Goal: Learn about a topic

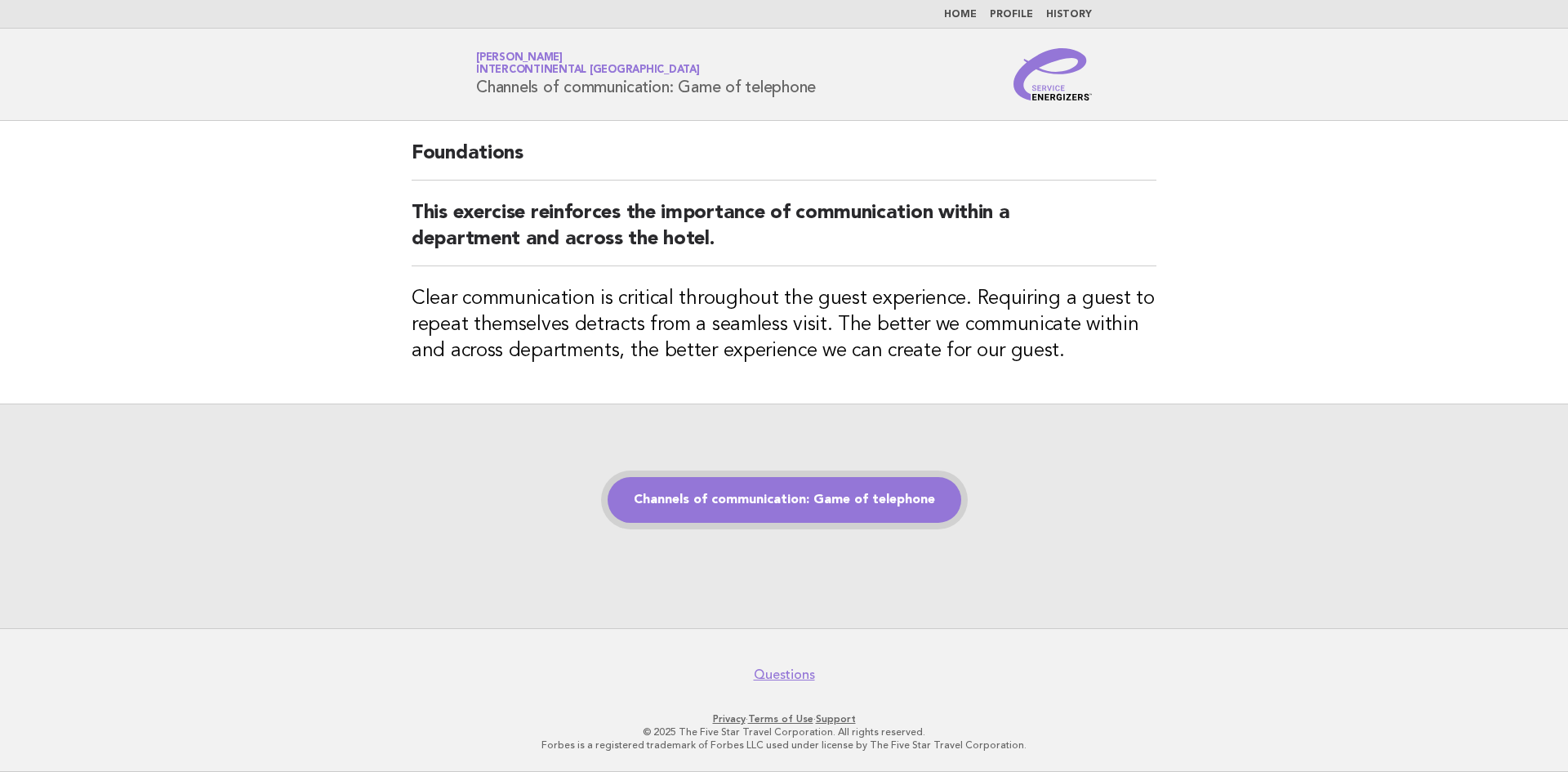
click at [653, 507] on link "Channels of communication: Game of telephone" at bounding box center [784, 500] width 353 height 45
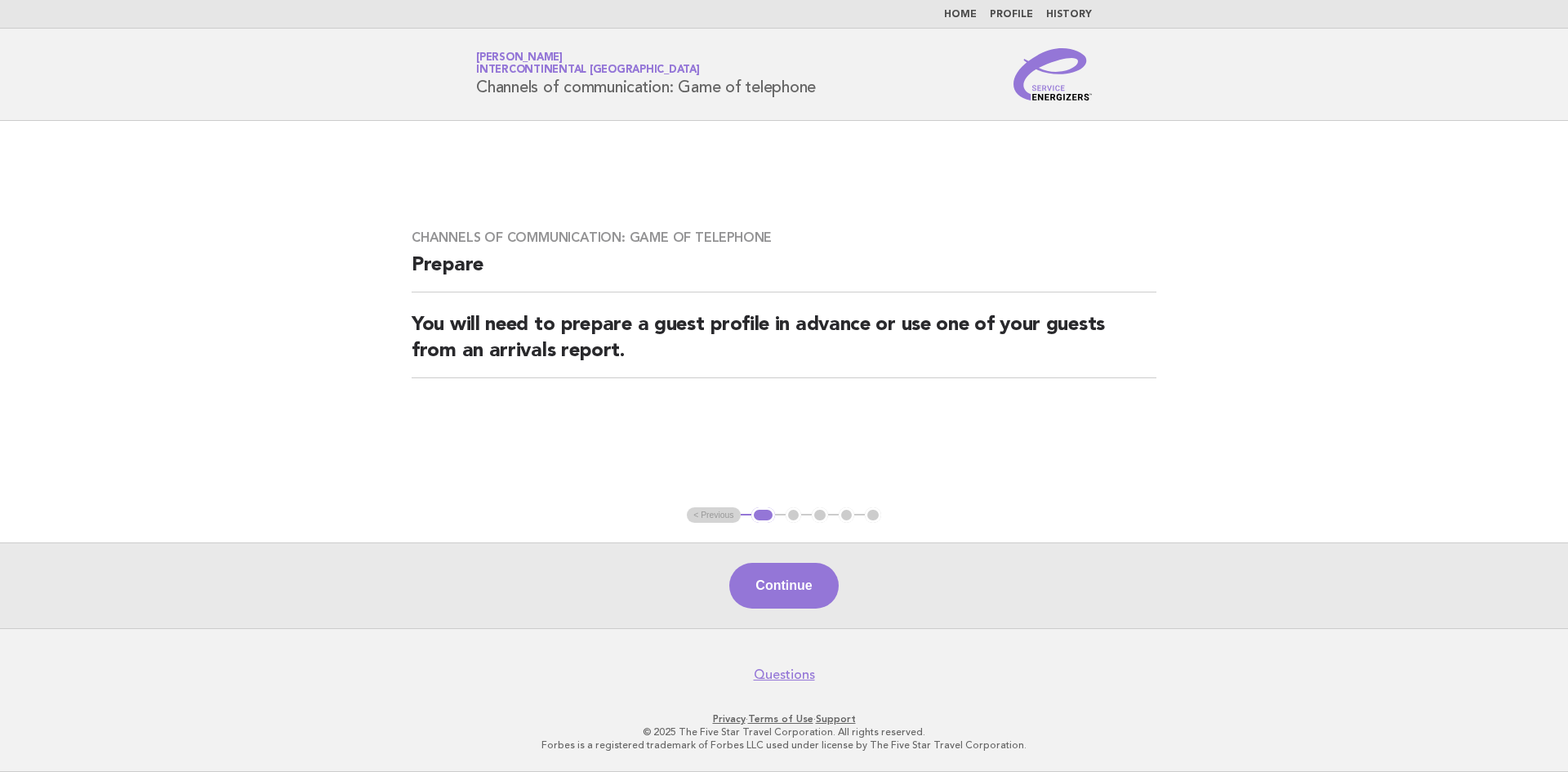
drag, startPoint x: 807, startPoint y: 591, endPoint x: 806, endPoint y: 601, distance: 10.0
click at [806, 601] on button "Continue" at bounding box center [784, 585] width 108 height 45
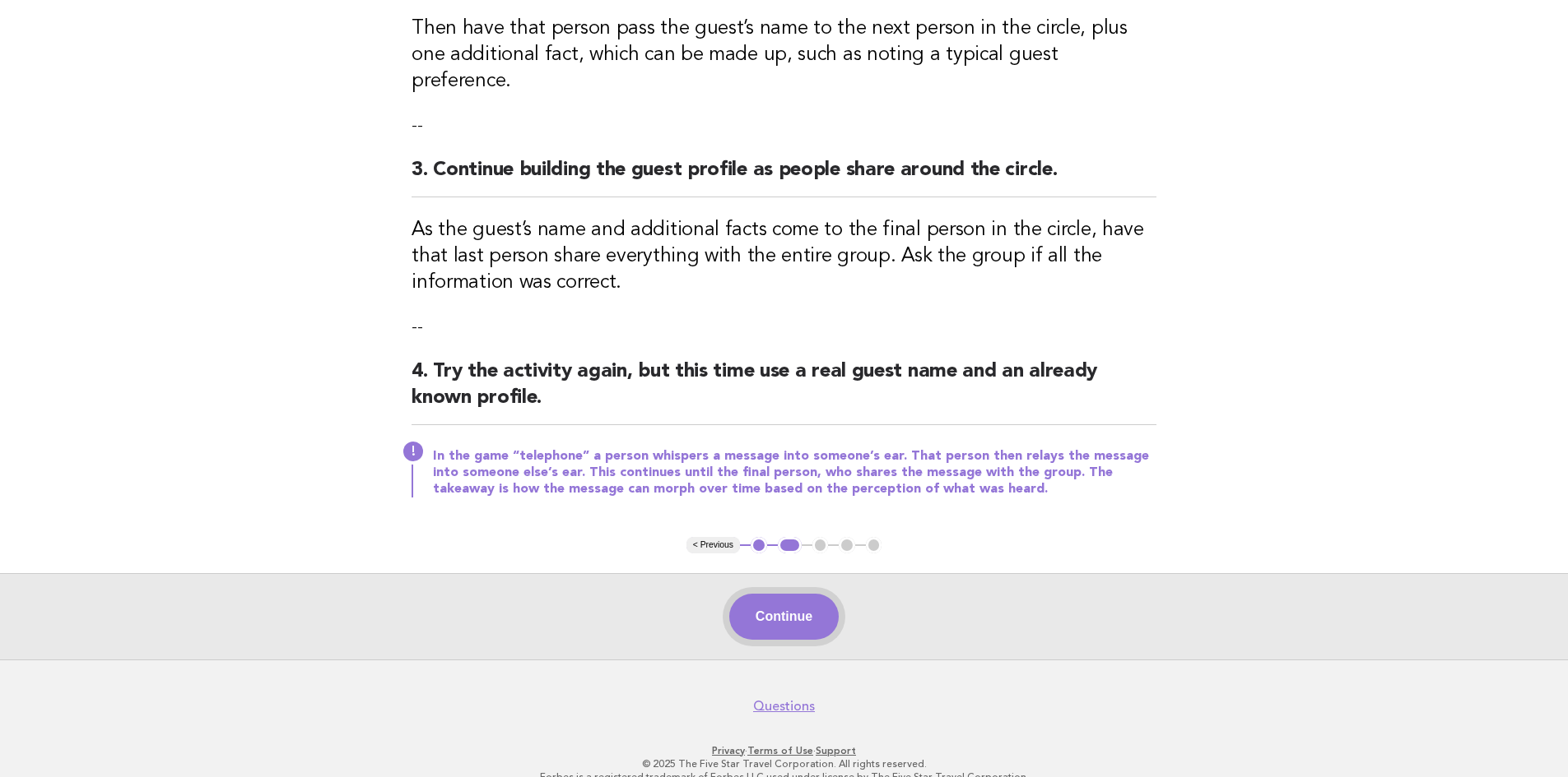
click at [812, 594] on button "Continue" at bounding box center [783, 617] width 109 height 46
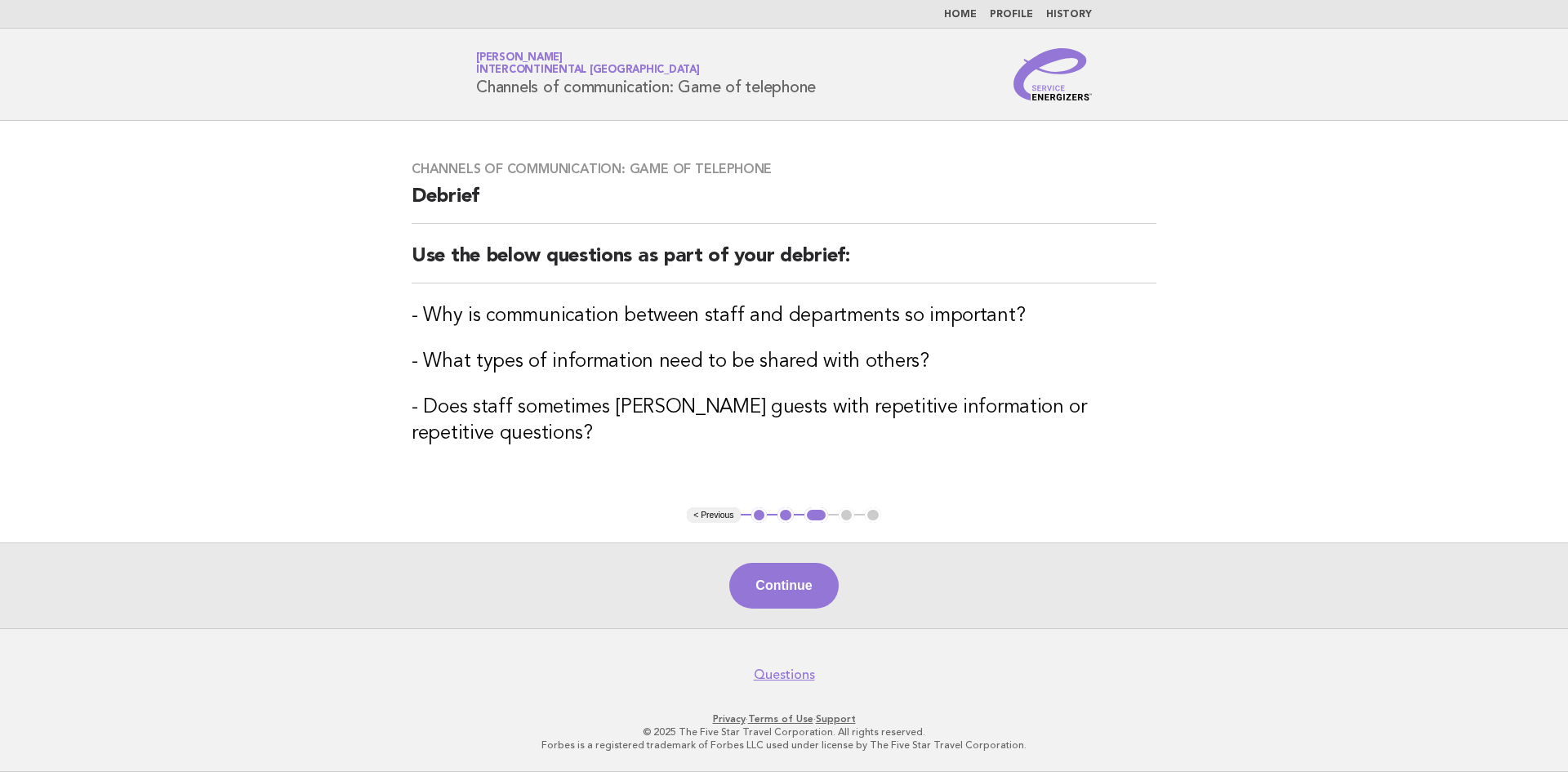
click at [805, 588] on button "Continue" at bounding box center [784, 585] width 108 height 45
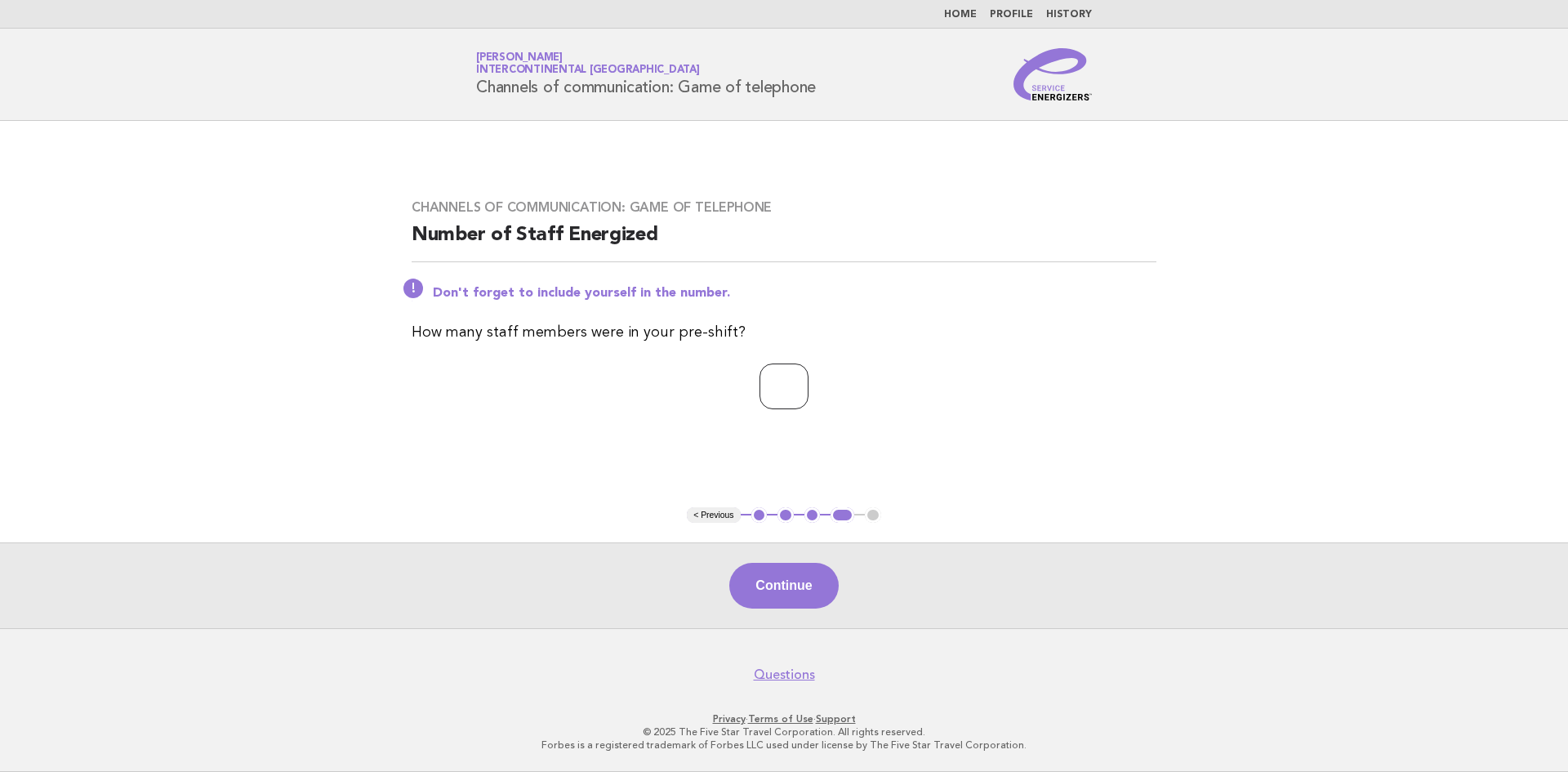
drag, startPoint x: 814, startPoint y: 385, endPoint x: 811, endPoint y: 395, distance: 10.4
type input "*"
click at [809, 385] on input "*" at bounding box center [784, 386] width 49 height 45
click at [771, 598] on button "Continue" at bounding box center [784, 585] width 108 height 45
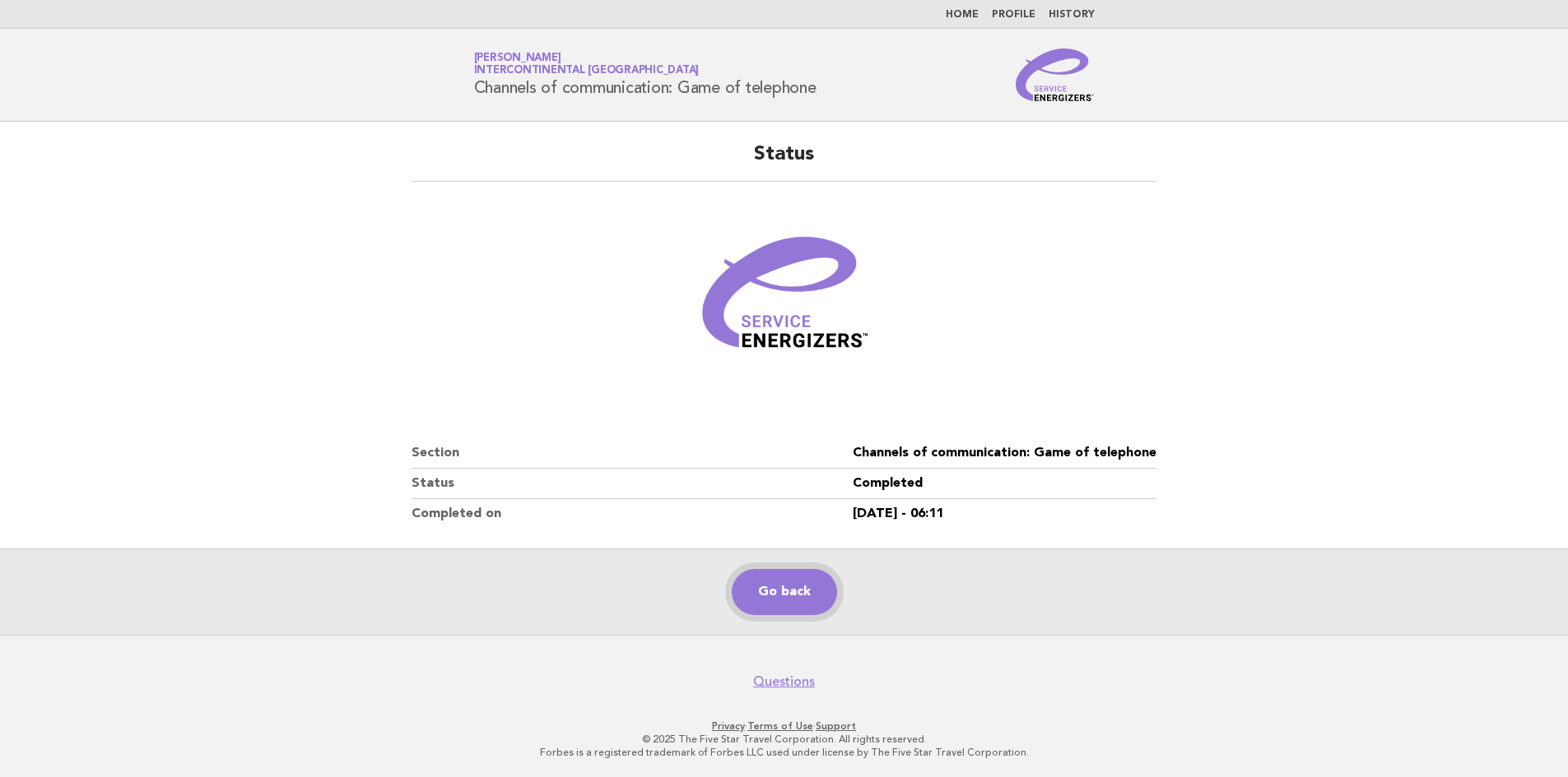
click at [751, 604] on link "Go back" at bounding box center [784, 592] width 105 height 46
